Goal: Use online tool/utility

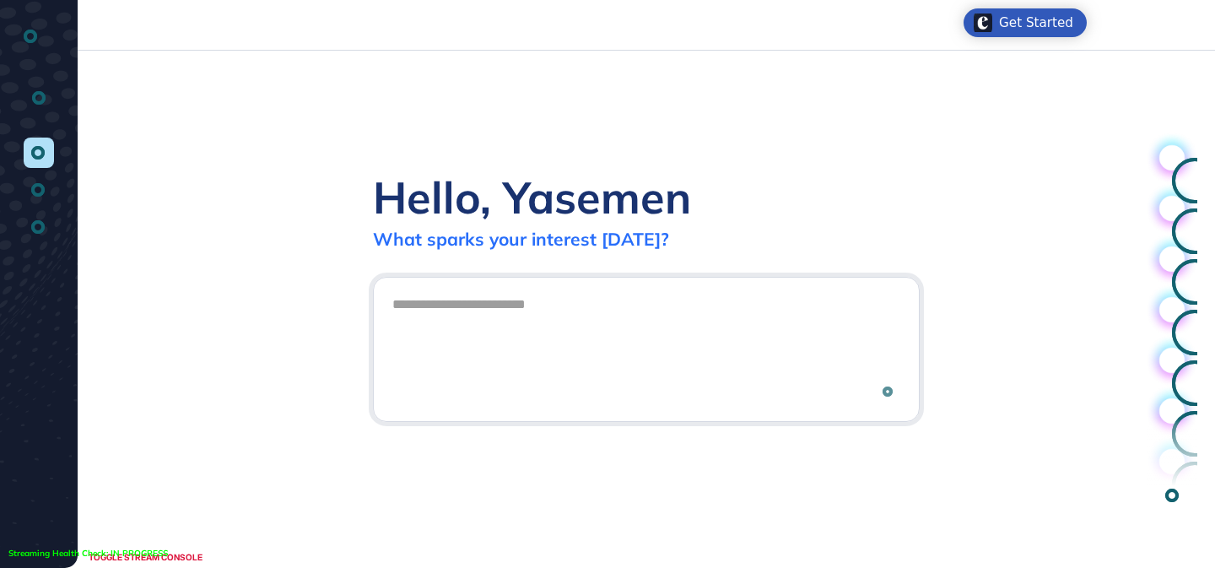
scroll to position [1, 1]
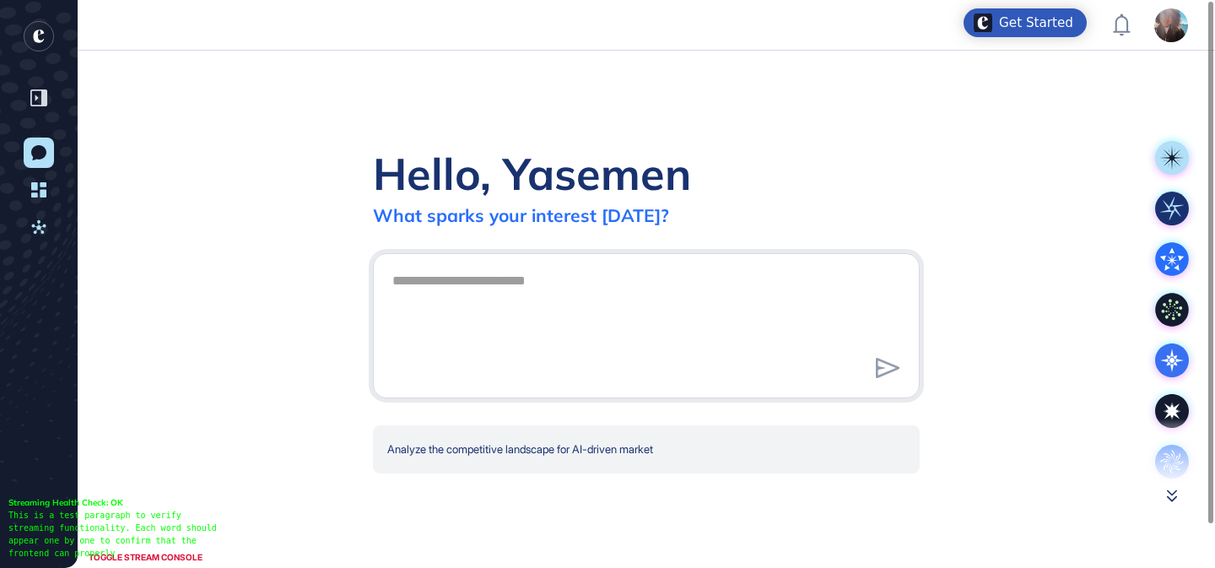
click at [1173, 495] on icon at bounding box center [1172, 495] width 10 height 13
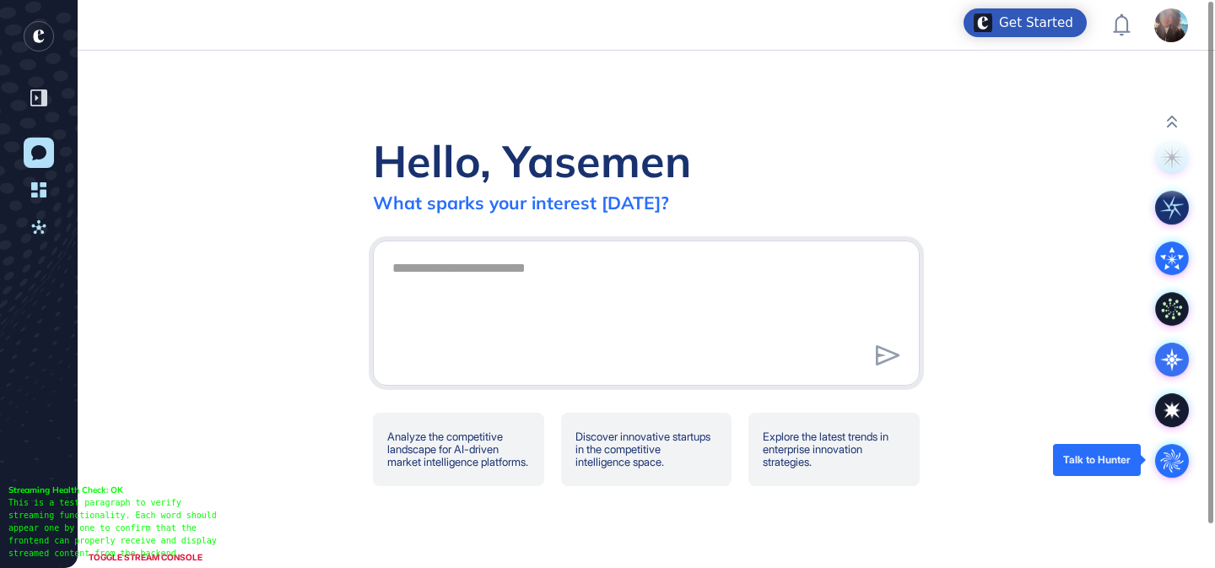
click at [1164, 450] on circle at bounding box center [1172, 461] width 34 height 34
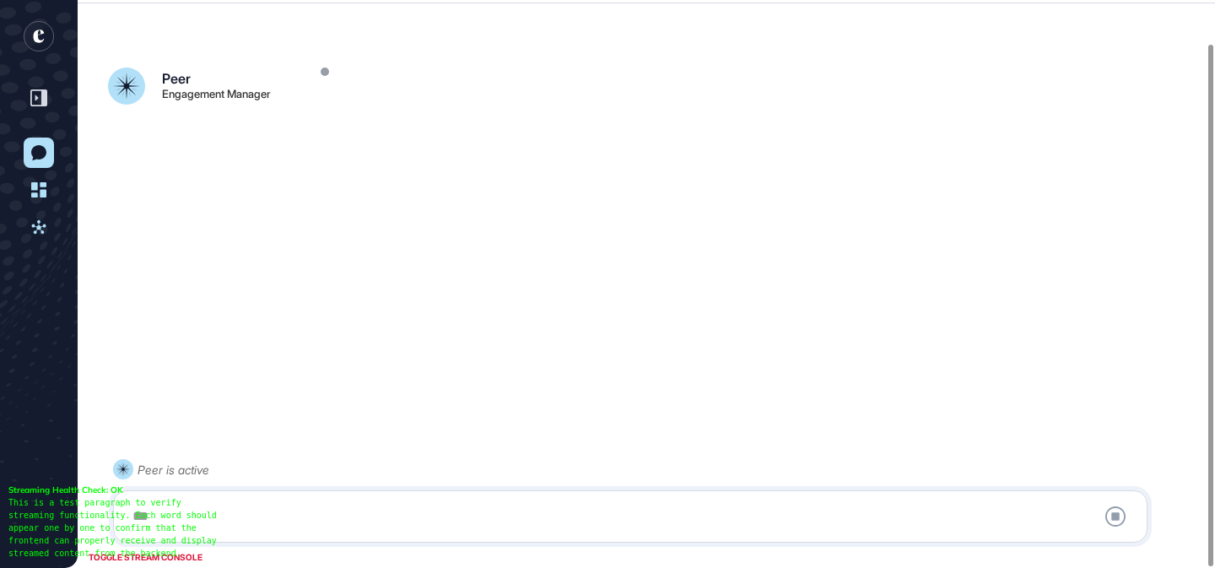
scroll to position [47, 0]
click at [589, 510] on div at bounding box center [630, 516] width 1016 height 34
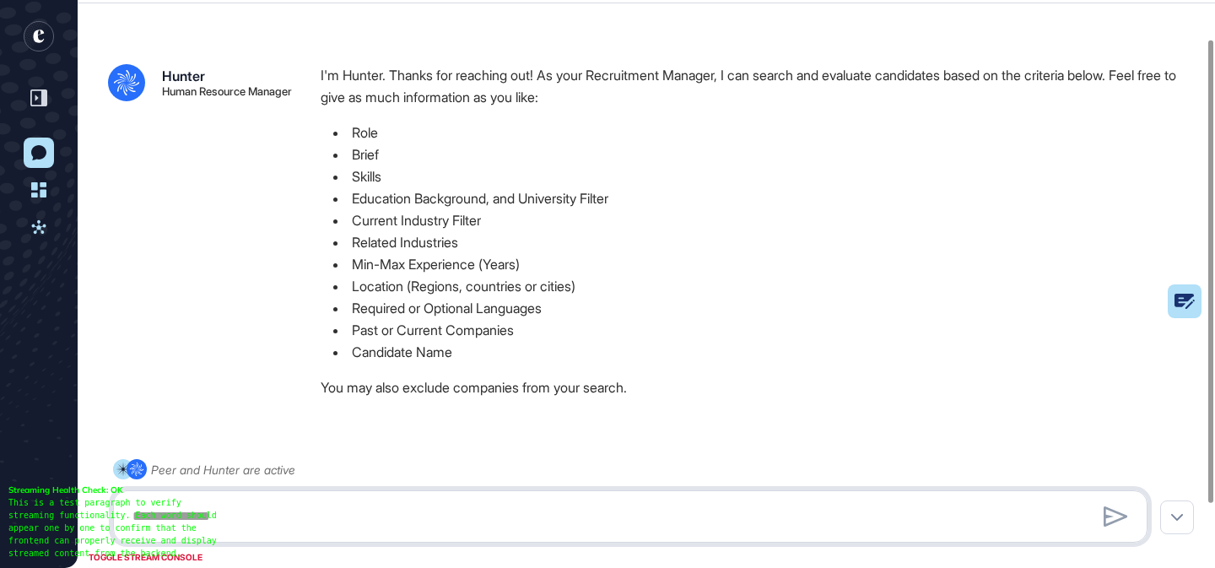
click at [589, 510] on textarea at bounding box center [630, 516] width 1016 height 34
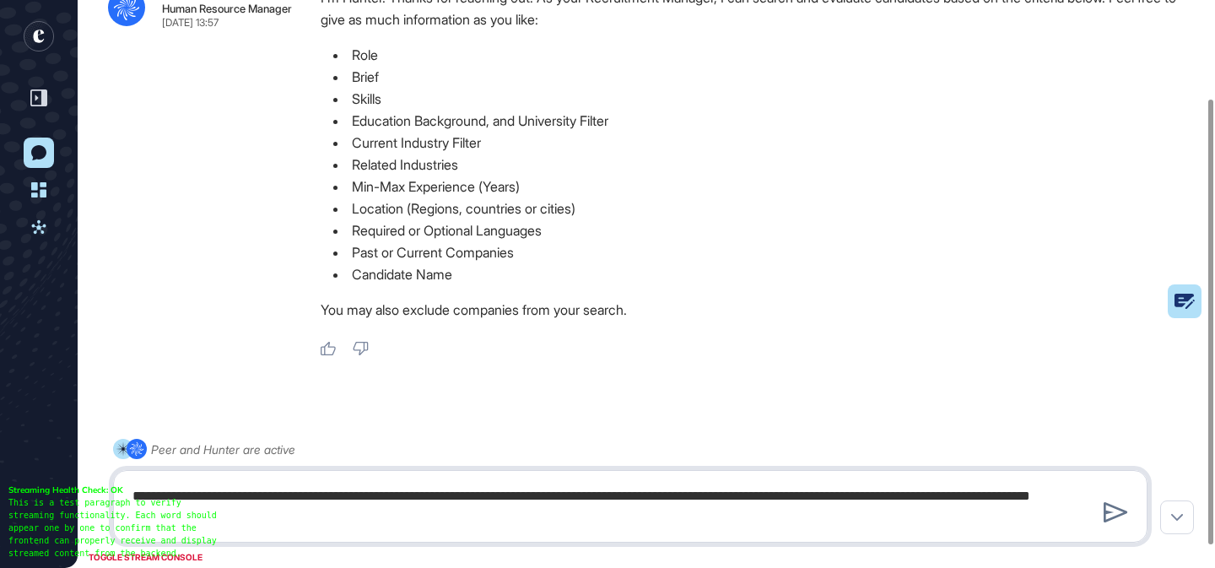
type textarea "**********"
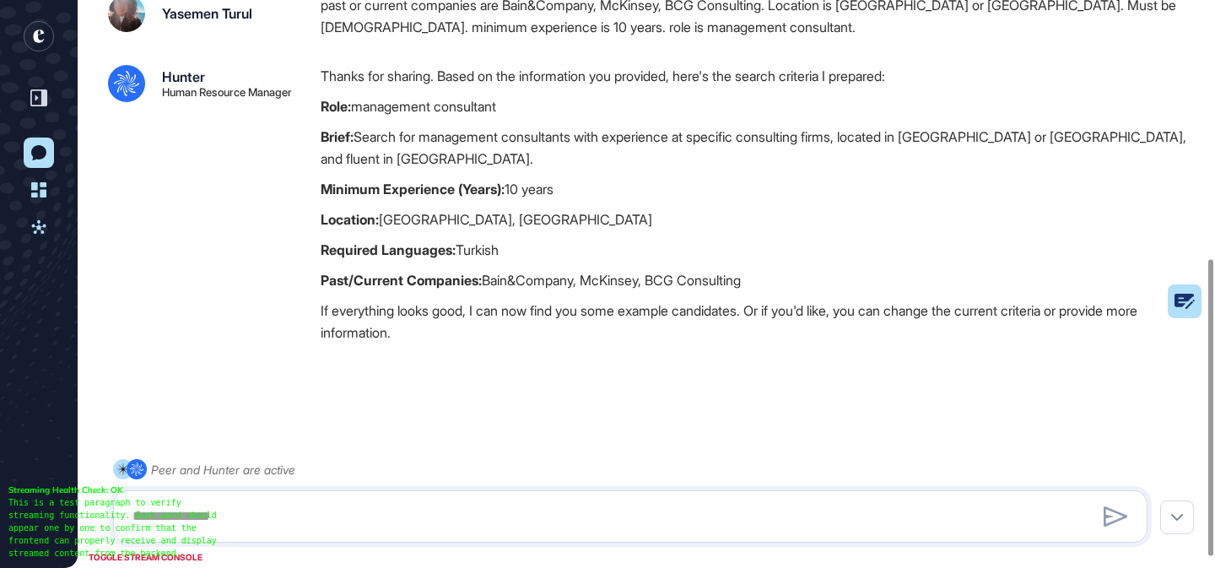
scroll to position [515, 0]
click at [414, 521] on textarea at bounding box center [630, 516] width 1016 height 34
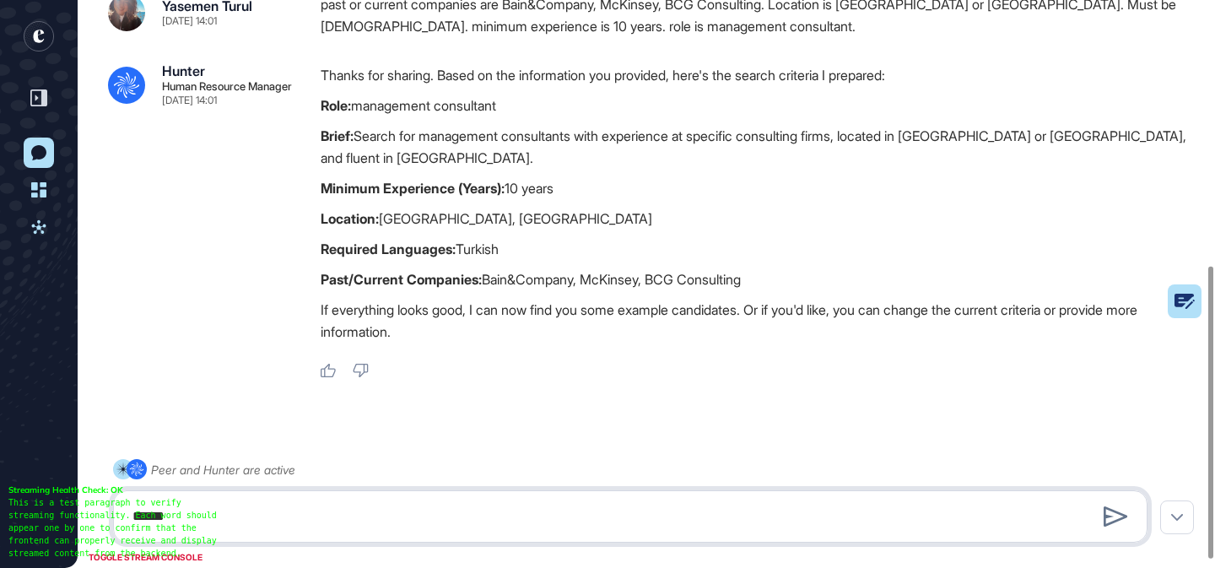
type textarea "******"
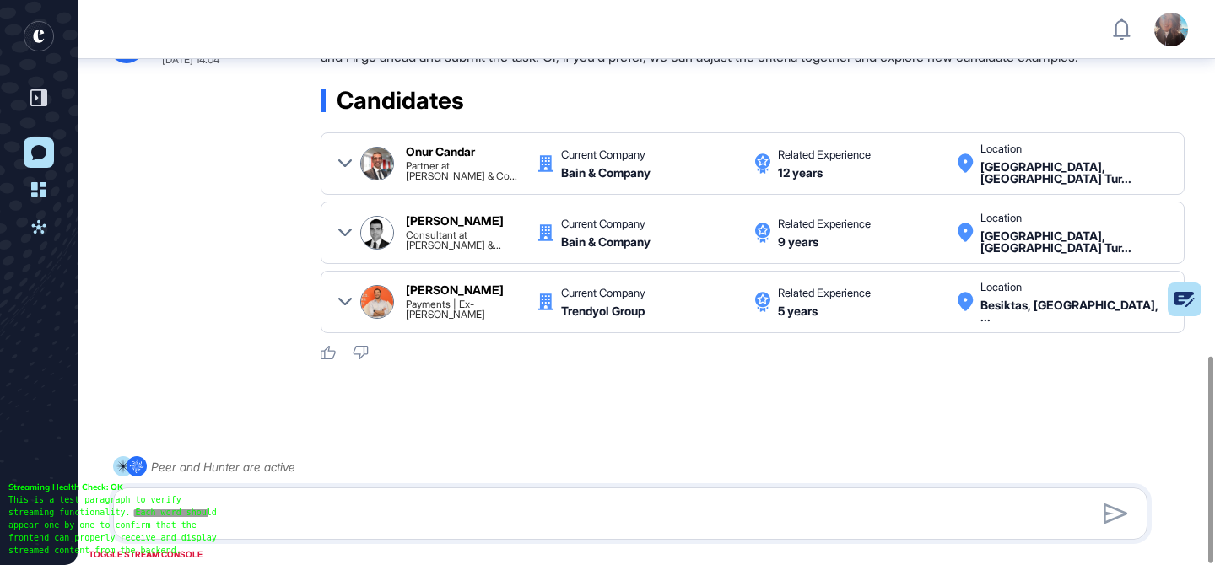
scroll to position [971, 0]
click at [342, 156] on icon at bounding box center [344, 162] width 13 height 13
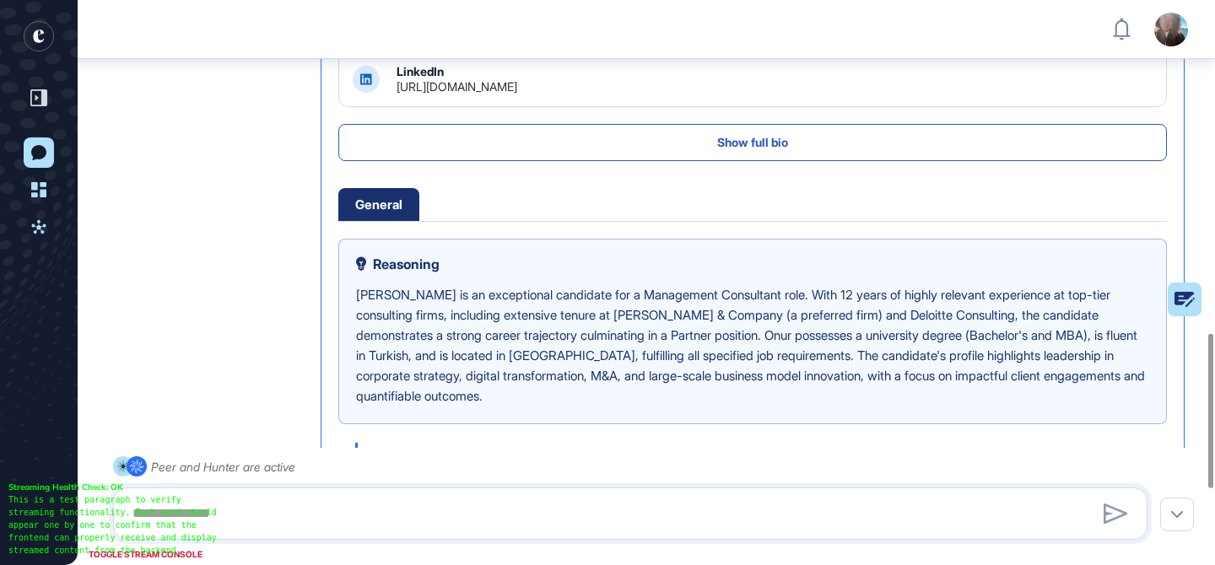
scroll to position [1281, 0]
